Goal: Task Accomplishment & Management: Complete application form

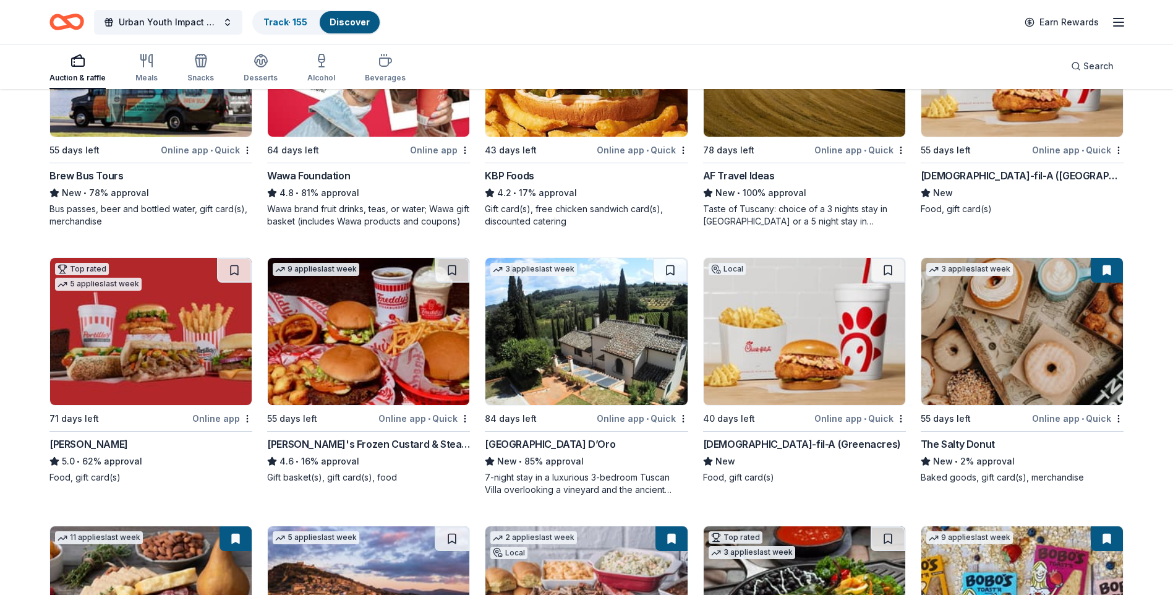
scroll to position [1003, 0]
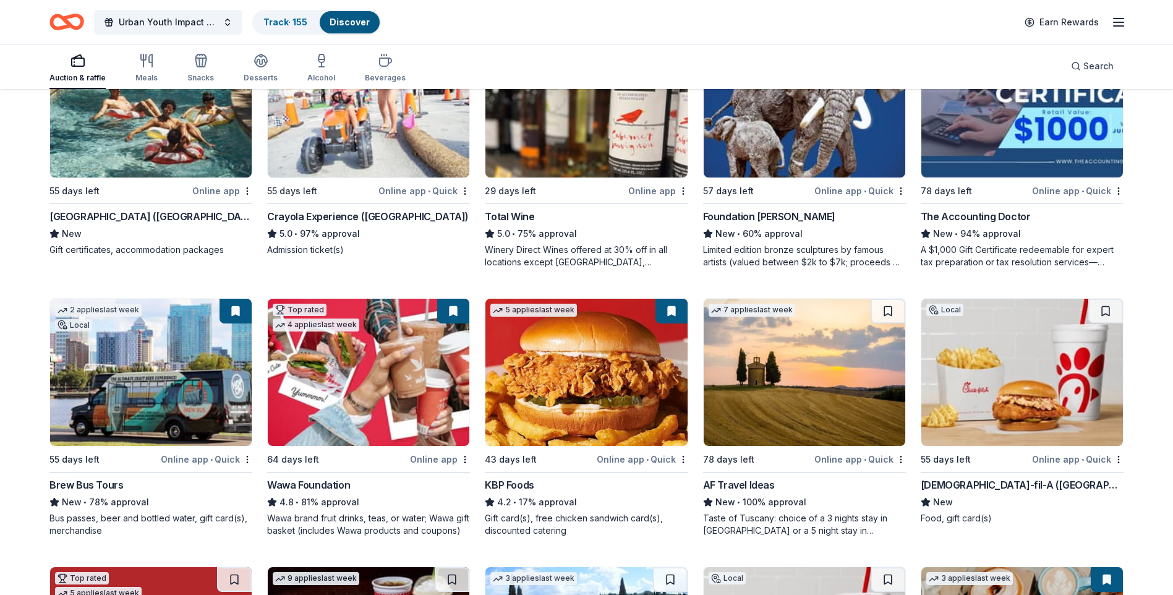
click at [139, 343] on img at bounding box center [151, 372] width 202 height 147
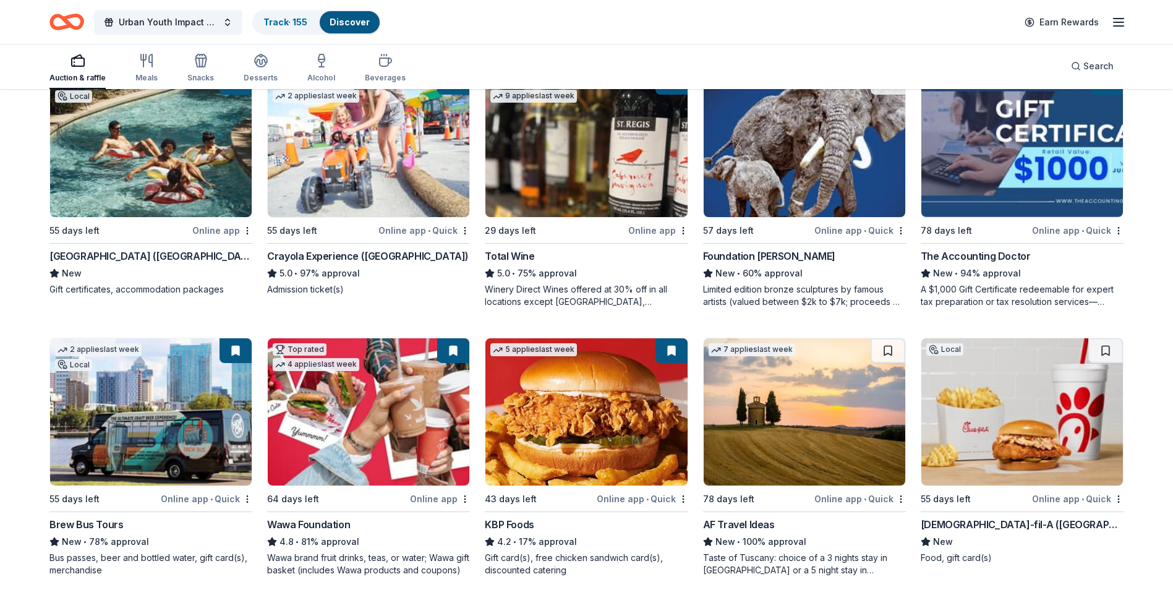
scroll to position [941, 0]
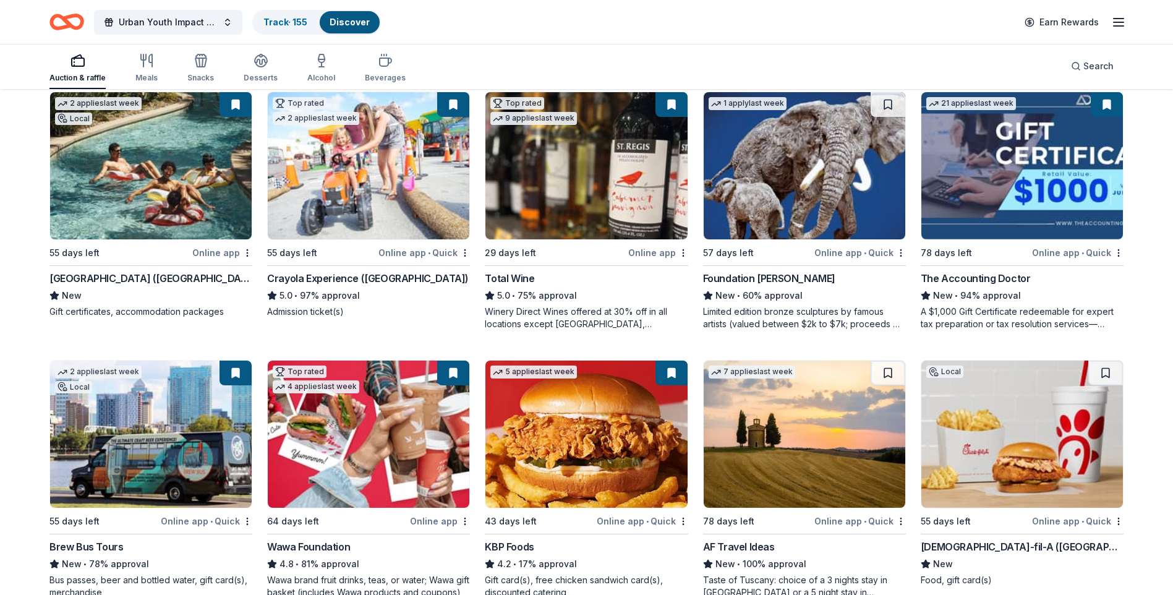
click at [453, 43] on div "Urban Youth Impact 5K Fall Stampede Presented by [DEMOGRAPHIC_DATA]-fil-A Track…" at bounding box center [586, 22] width 1173 height 44
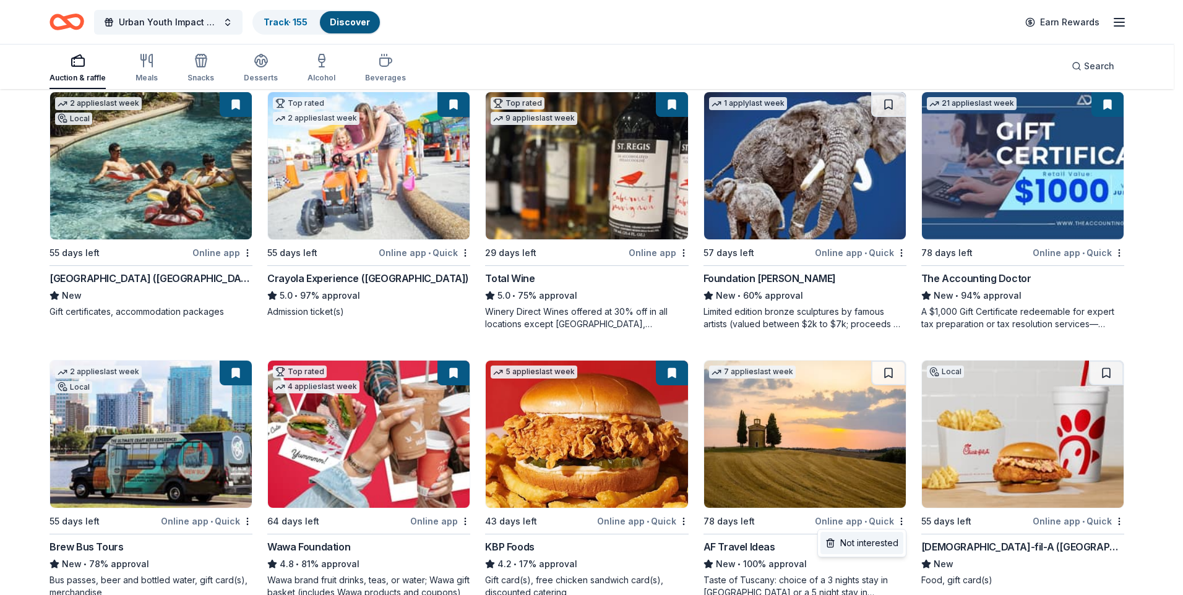
click at [873, 549] on div "Not interested" at bounding box center [861, 543] width 83 height 22
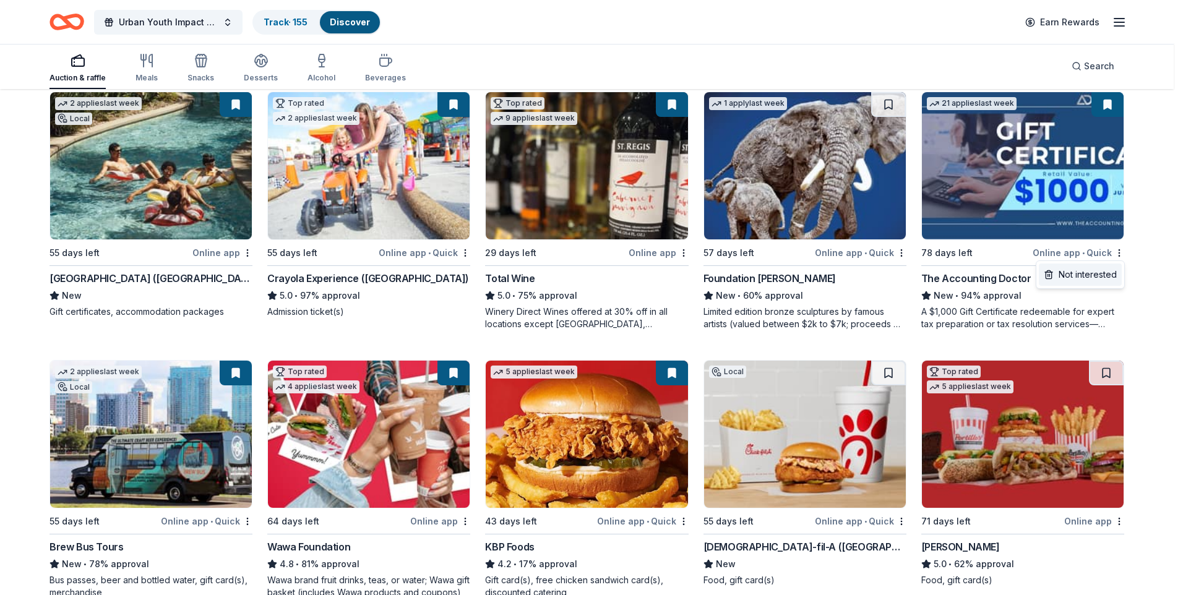
click at [1073, 275] on div "Not interested" at bounding box center [1080, 274] width 83 height 22
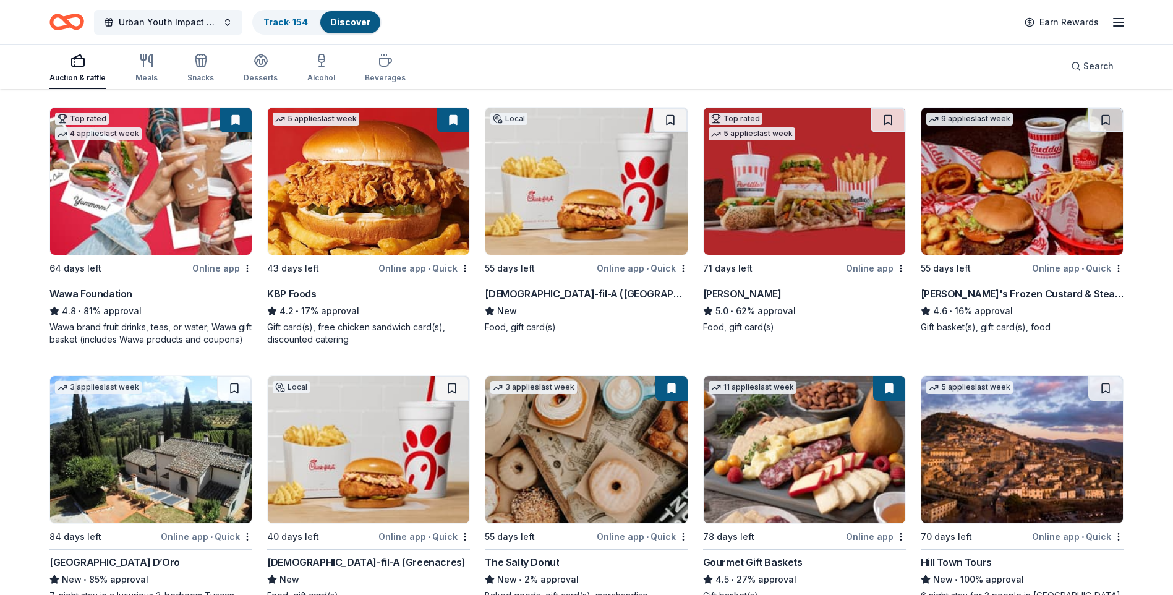
scroll to position [1313, 0]
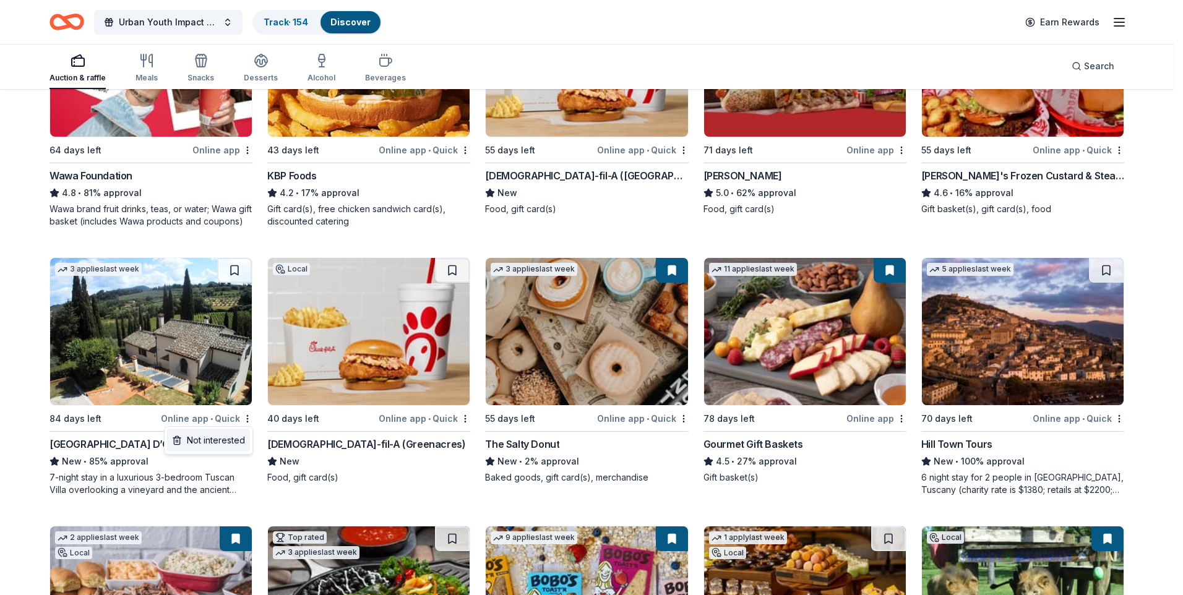
click at [218, 440] on div "Not interested" at bounding box center [208, 440] width 83 height 22
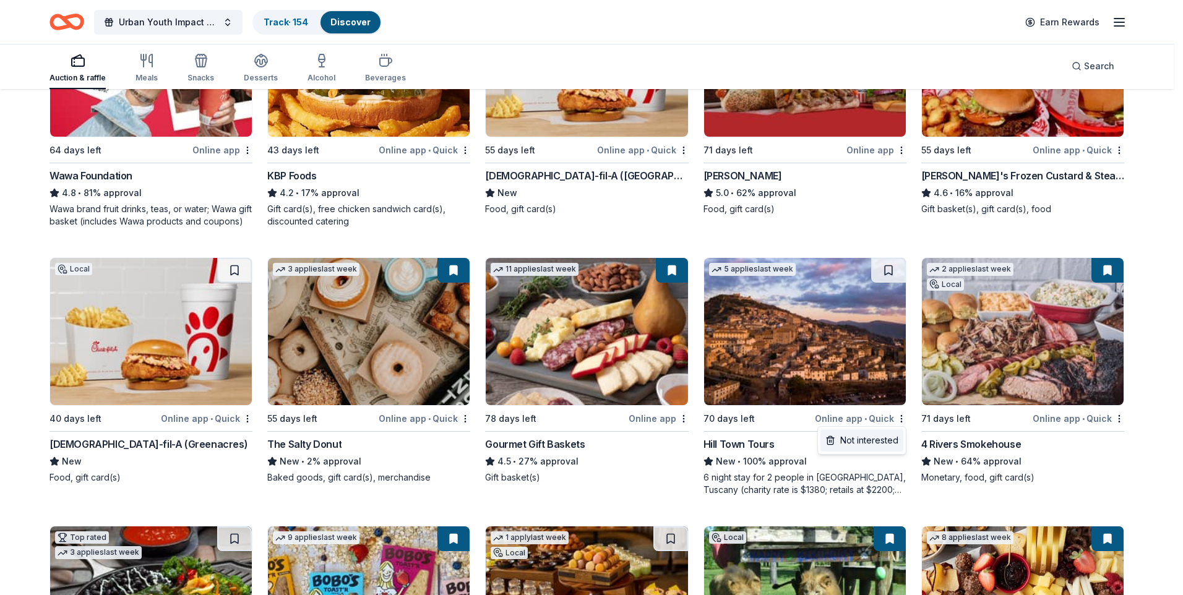
click at [865, 439] on div "Not interested" at bounding box center [861, 440] width 83 height 22
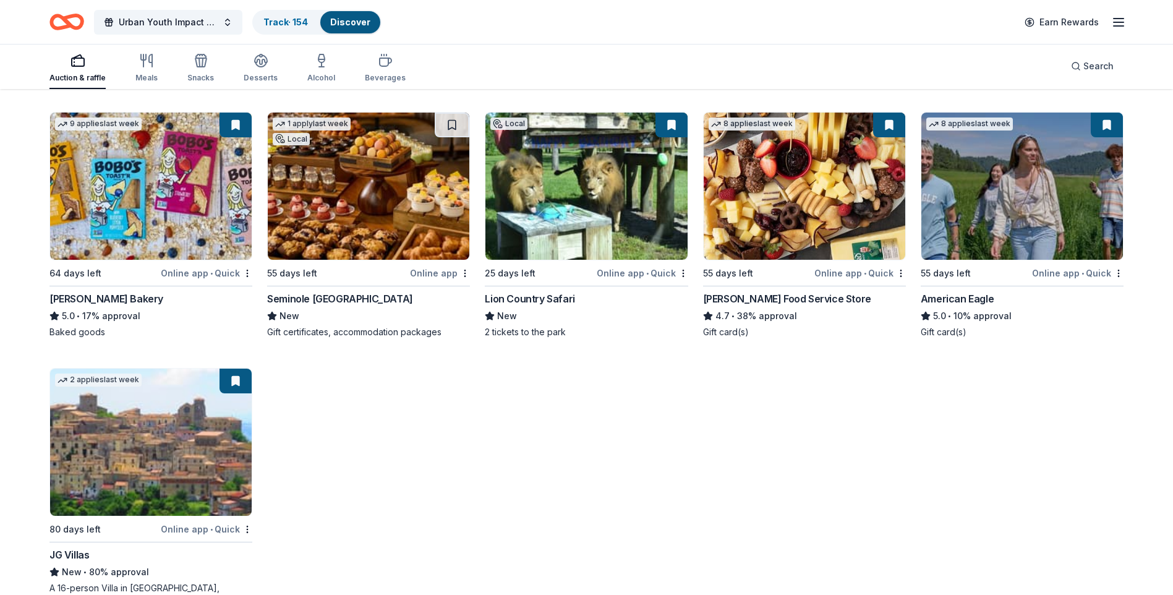
scroll to position [1807, 0]
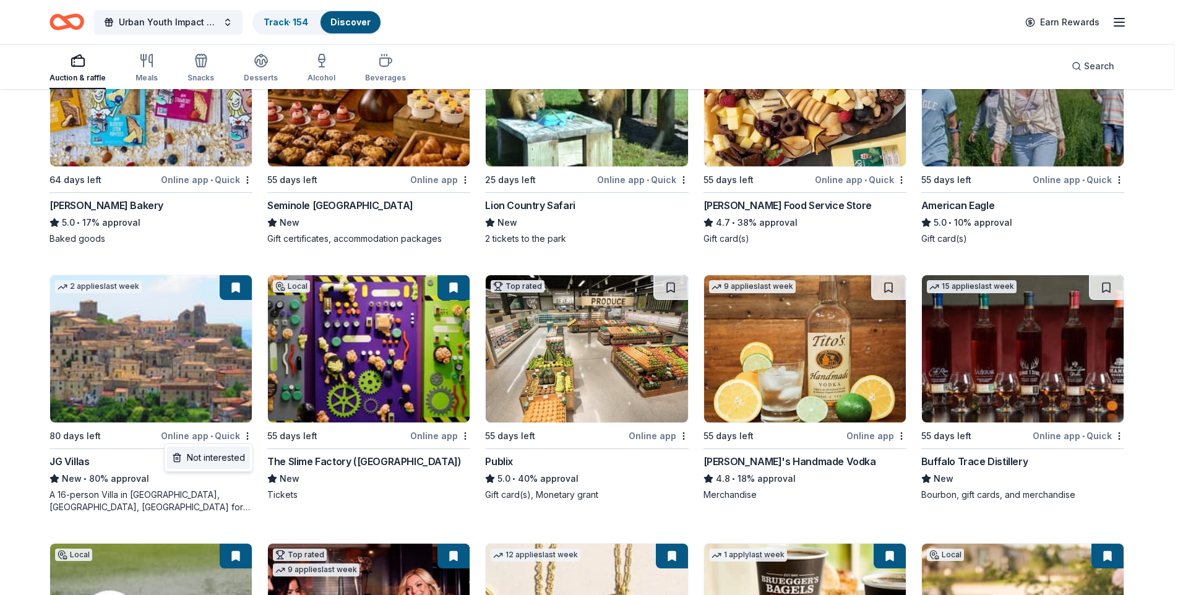
click at [231, 463] on div "Not interested" at bounding box center [208, 458] width 83 height 22
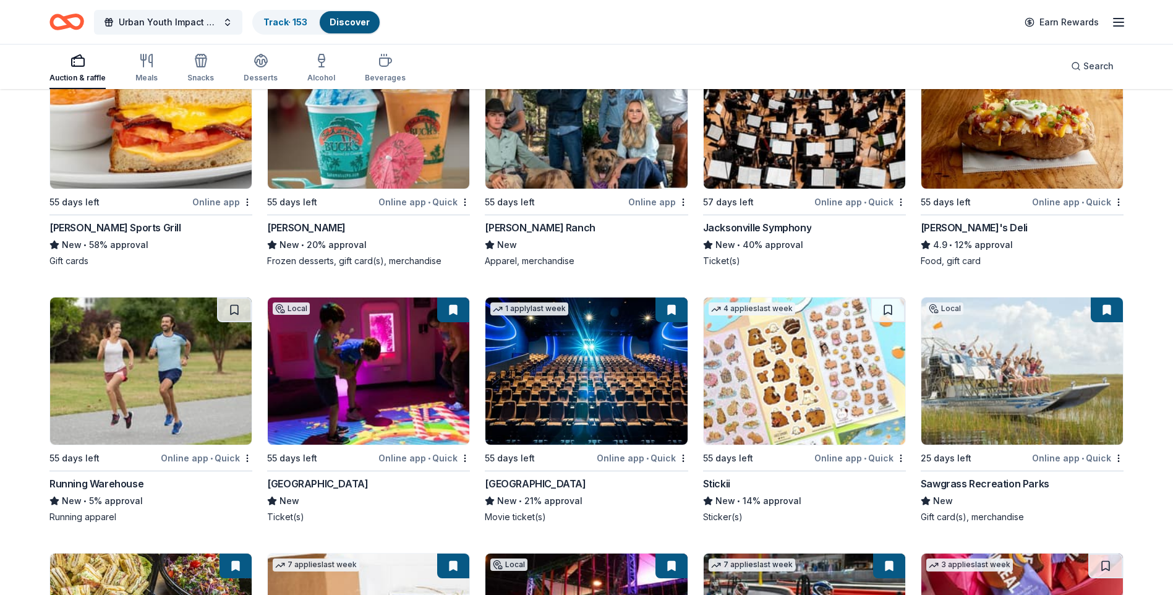
scroll to position [3335, 0]
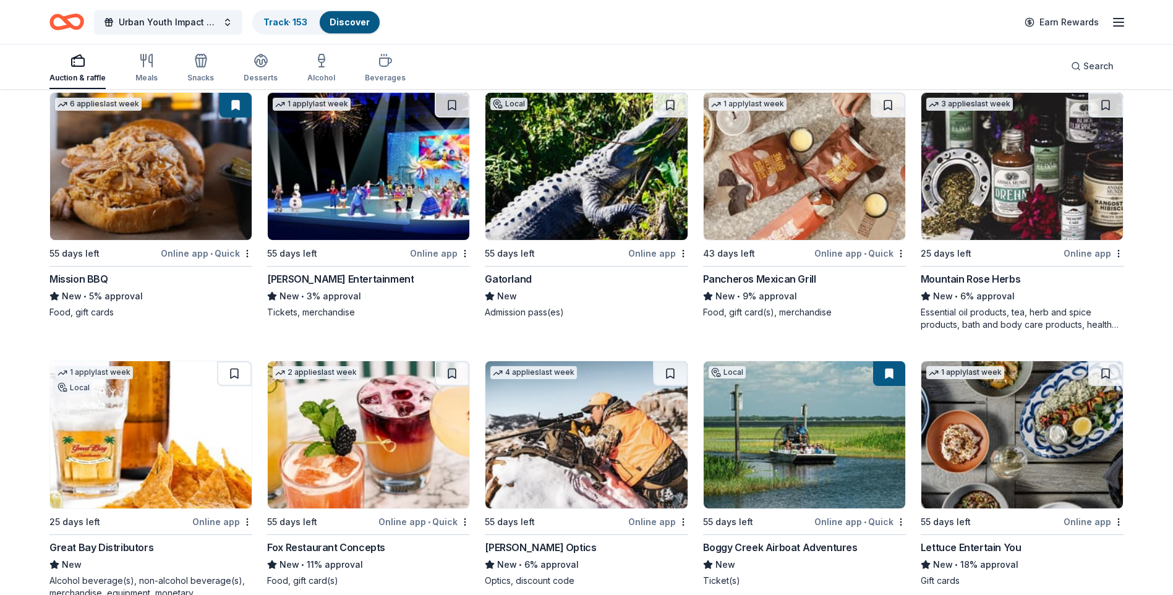
scroll to position [4599, 0]
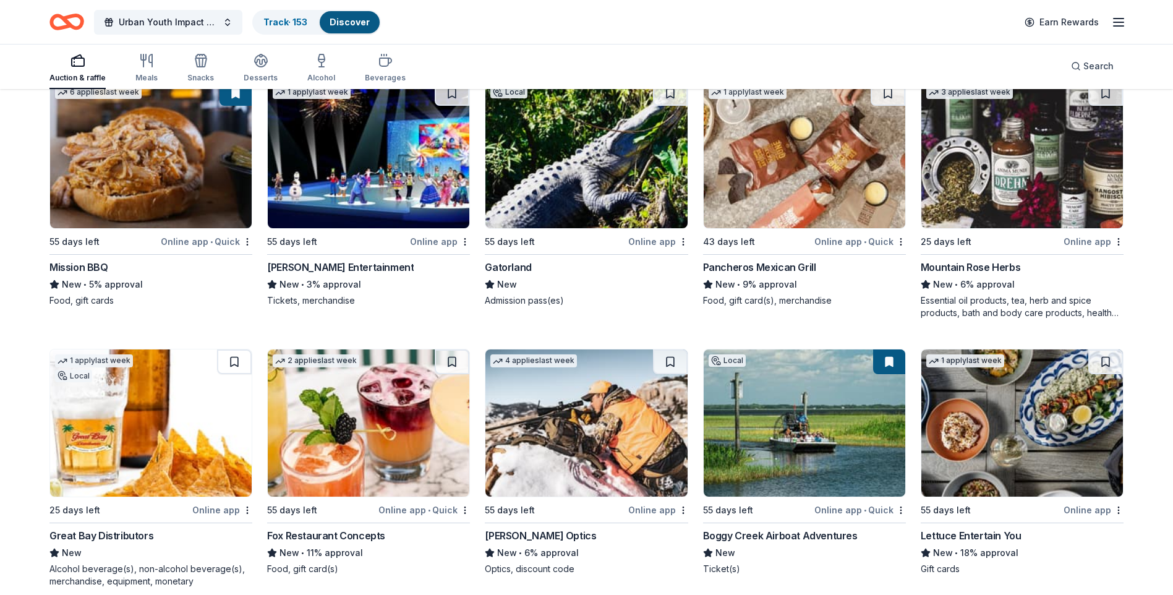
click at [829, 203] on img at bounding box center [805, 154] width 202 height 147
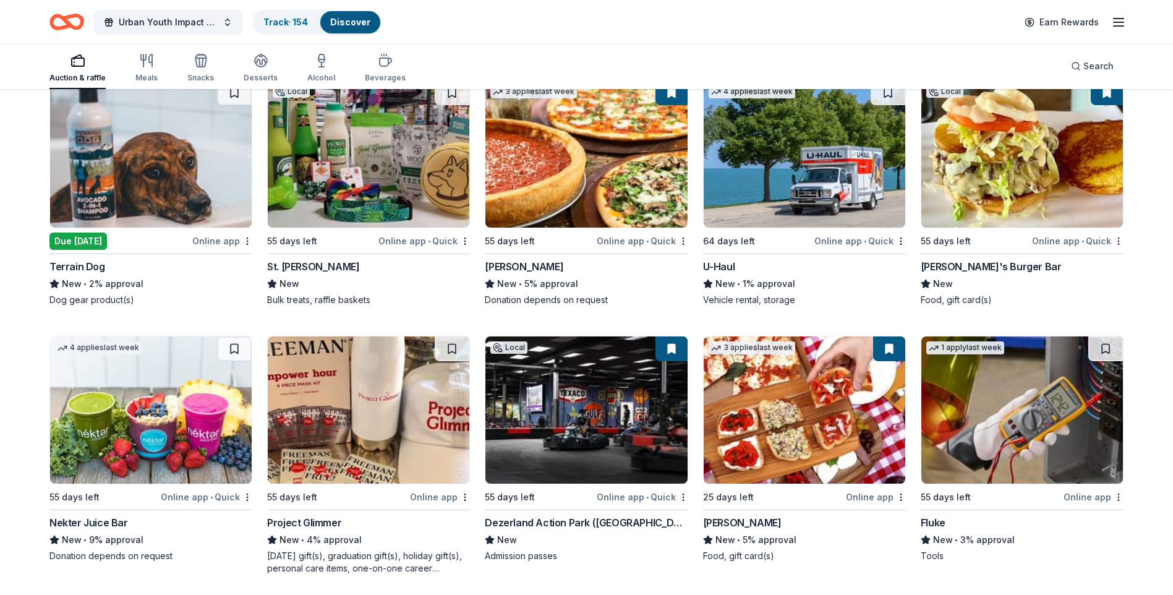
scroll to position [5228, 0]
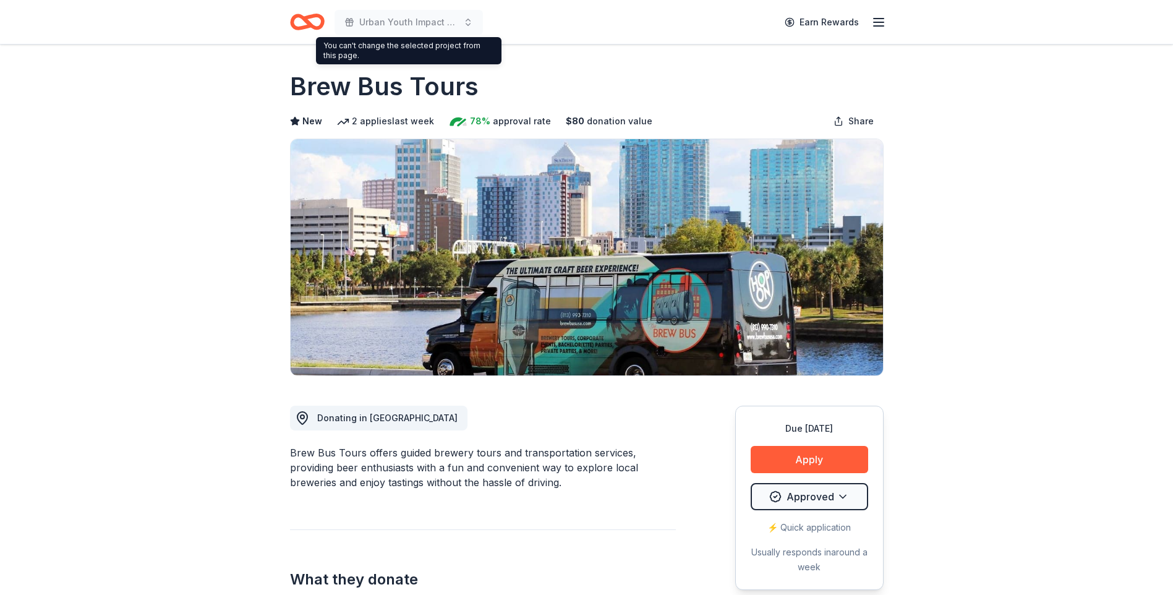
click at [317, 22] on icon "Home" at bounding box center [307, 21] width 35 height 29
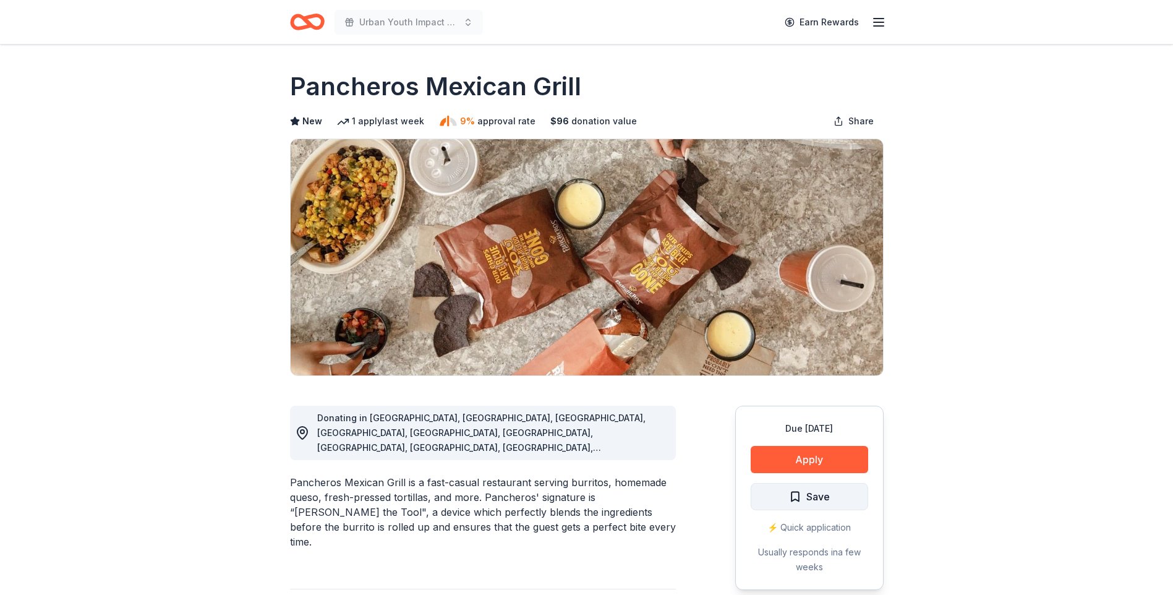
click at [800, 492] on span "Save" at bounding box center [809, 497] width 41 height 16
click at [808, 467] on button "Apply" at bounding box center [810, 459] width 118 height 27
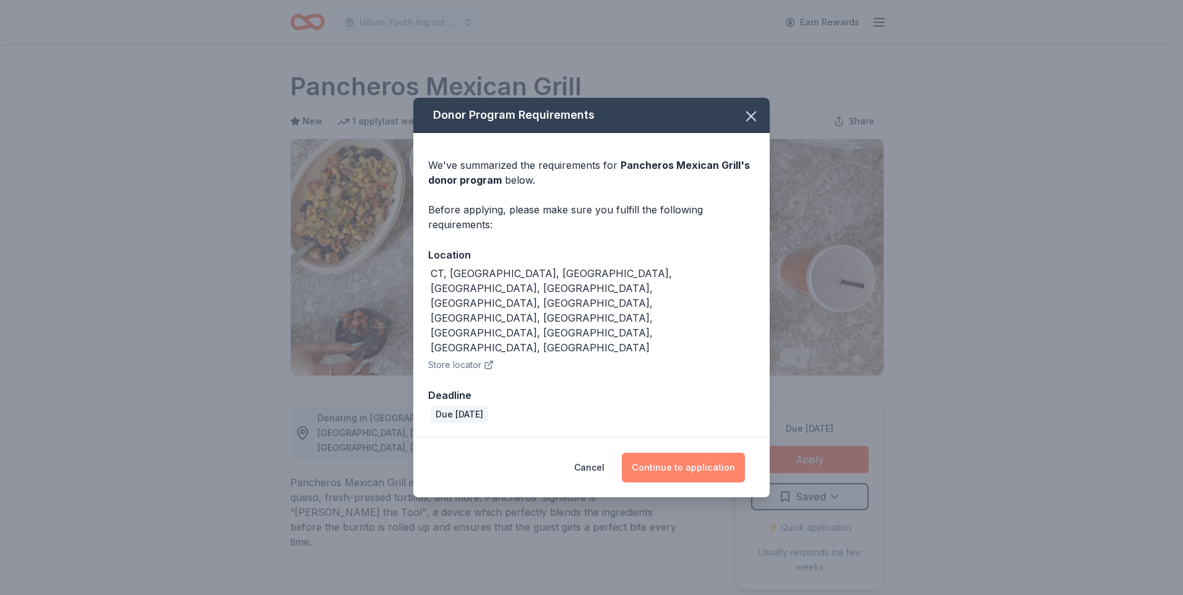
click at [653, 453] on button "Continue to application" at bounding box center [683, 468] width 123 height 30
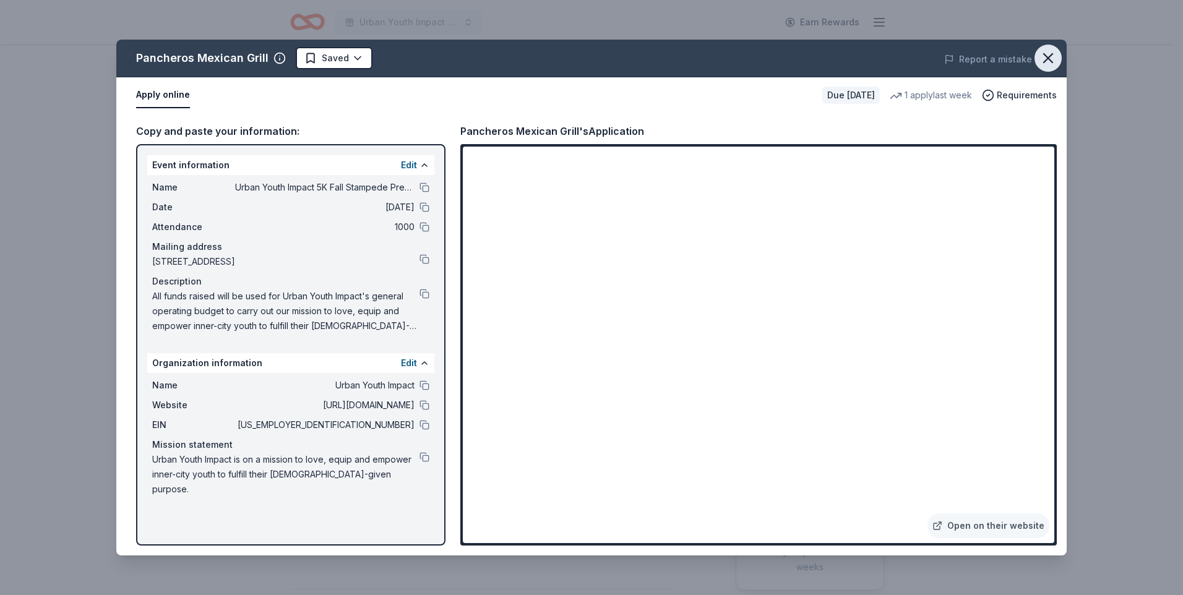
click at [1044, 62] on icon "button" at bounding box center [1047, 58] width 9 height 9
